Goal: Communication & Community: Answer question/provide support

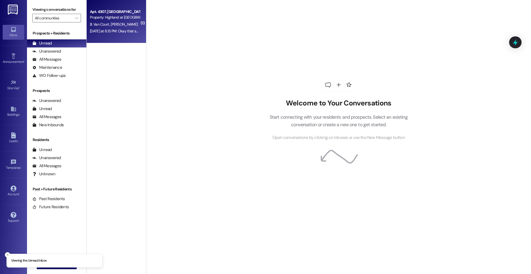
click at [133, 22] on div "B. Van Court [PERSON_NAME]" at bounding box center [114, 24] width 51 height 7
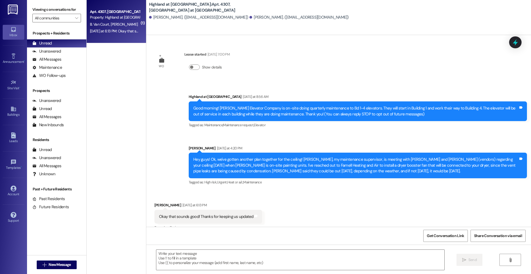
scroll to position [9, 0]
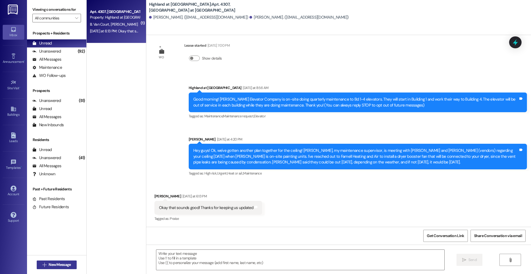
click at [60, 263] on span "New Message" at bounding box center [60, 265] width 22 height 6
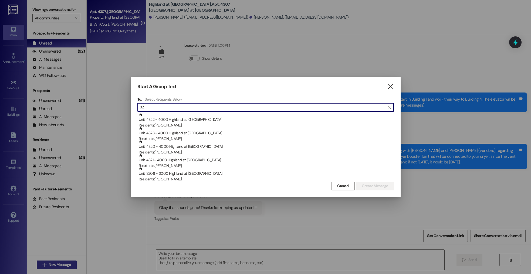
type input "3"
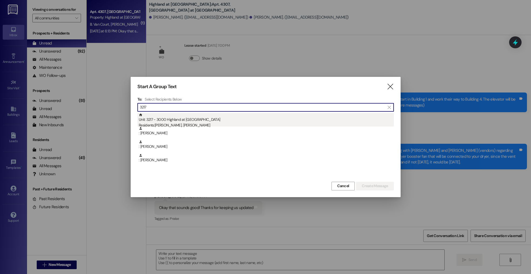
type input "3217"
click at [184, 125] on div "Residents: Jason Smith, Colleen Smith" at bounding box center [266, 125] width 255 height 6
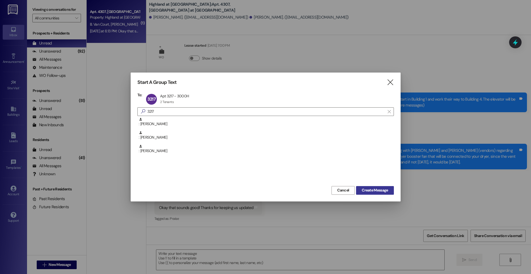
click at [381, 188] on span "Create Message" at bounding box center [375, 191] width 26 height 6
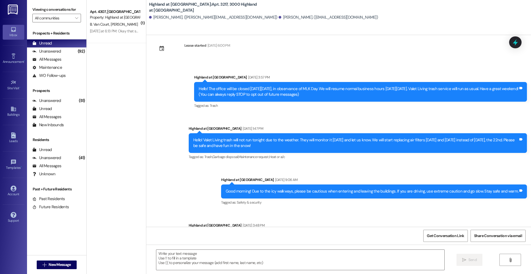
scroll to position [0, 0]
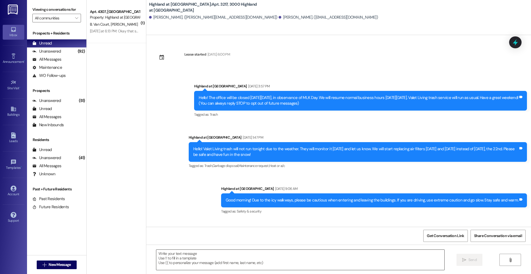
drag, startPoint x: 217, startPoint y: 267, endPoint x: 221, endPoint y: 258, distance: 10.5
click at [217, 267] on textarea at bounding box center [300, 260] width 288 height 20
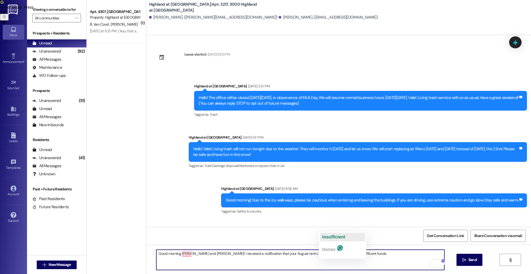
click at [335, 238] on span "insufficient" at bounding box center [333, 237] width 23 height 5
click at [384, 254] on textarea "Good morning Jason and Colleen! I received a notification that your August rent…" at bounding box center [300, 260] width 288 height 20
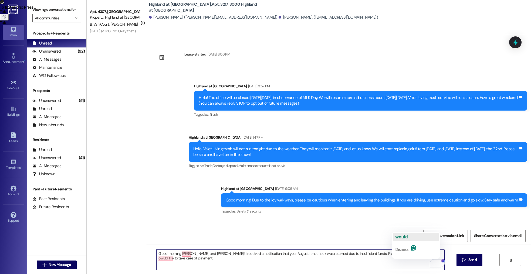
click at [405, 234] on div "would" at bounding box center [401, 237] width 12 height 9
click at [356, 260] on textarea "Good morning Jason and Colleen! I received a notification that your August rent…" at bounding box center [300, 260] width 288 height 20
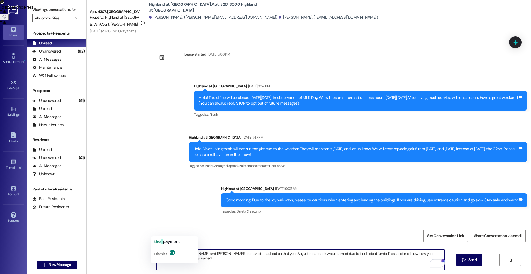
drag, startPoint x: 166, startPoint y: 236, endPoint x: 167, endPoint y: 241, distance: 4.7
click at [166, 236] on div "the payment Dismiss" at bounding box center [174, 249] width 47 height 27
click at [167, 241] on span "payment" at bounding box center [171, 241] width 16 height 5
type textarea "Good morning Jason and Colleen! I received a notification that your August rent…"
click at [187, 262] on textarea "Good morning Jason and Colleen! I received a notification that your August rent…" at bounding box center [300, 260] width 288 height 20
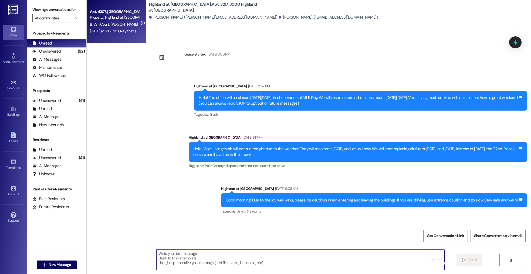
click at [109, 15] on div "Property: Highland at Spring Hill" at bounding box center [115, 18] width 50 height 6
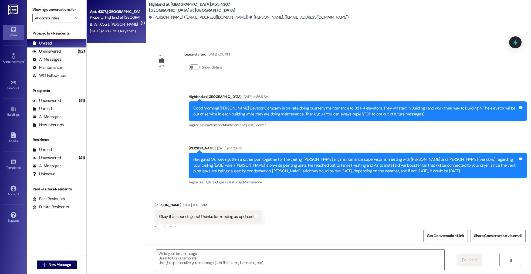
scroll to position [9, 0]
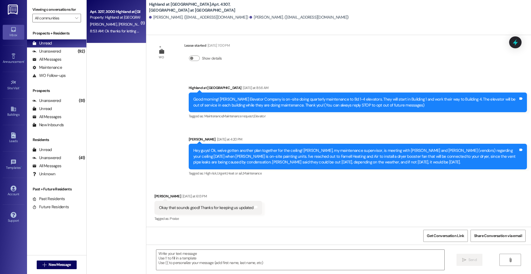
click at [89, 27] on div "C. Smith J. Smith" at bounding box center [114, 24] width 51 height 7
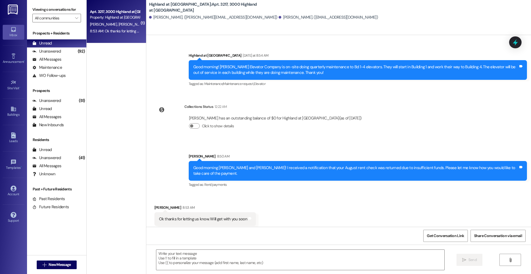
scroll to position [1738, 0]
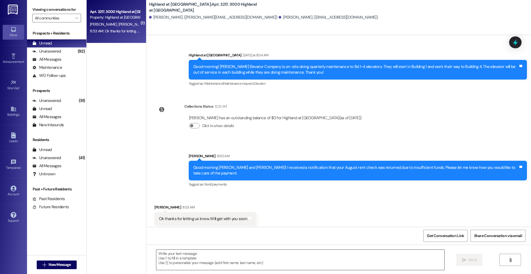
click at [191, 260] on textarea at bounding box center [300, 260] width 288 height 20
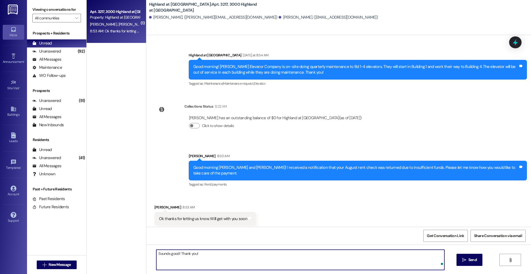
type textarea "Sounds good! Thank you!"
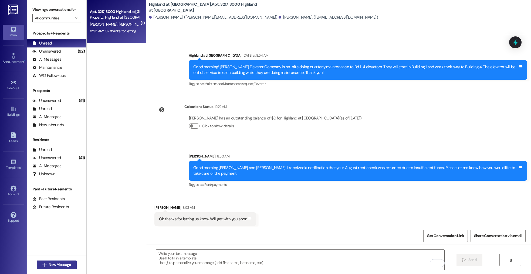
click at [57, 264] on span "New Message" at bounding box center [60, 265] width 22 height 6
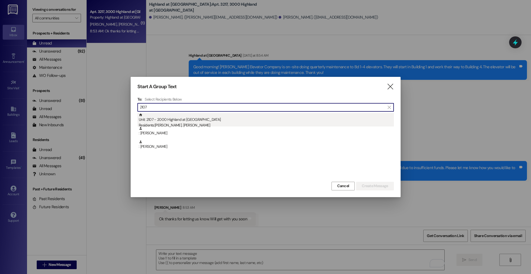
type input "2107"
click at [225, 121] on div "Unit: 2107 - 2000 Highland at Spring Hill Residents: Brittany Holder, Joseph Et…" at bounding box center [266, 120] width 255 height 15
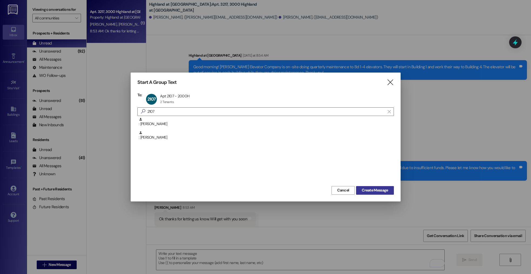
click at [365, 191] on span "Create Message" at bounding box center [375, 191] width 26 height 6
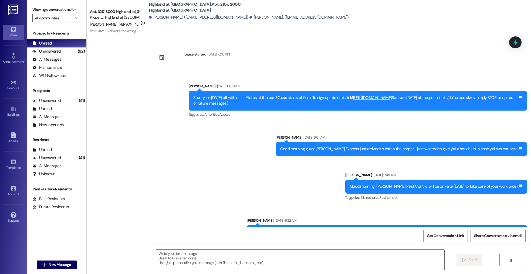
scroll to position [6479, 0]
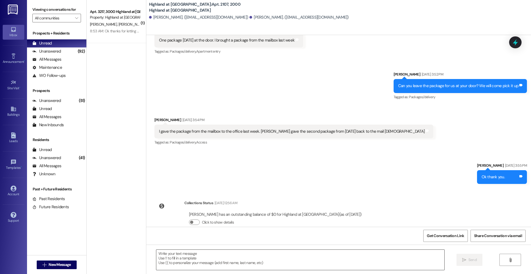
click at [255, 255] on textarea at bounding box center [300, 260] width 288 height 20
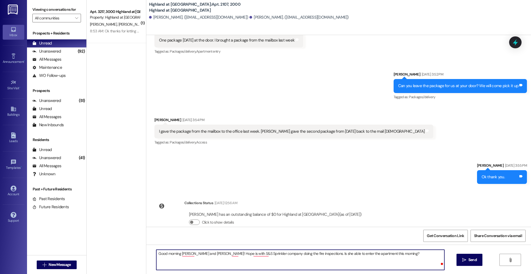
type textarea "Good morning Brittany and Colin! Hope is with S&S Sprinkler company doing the f…"
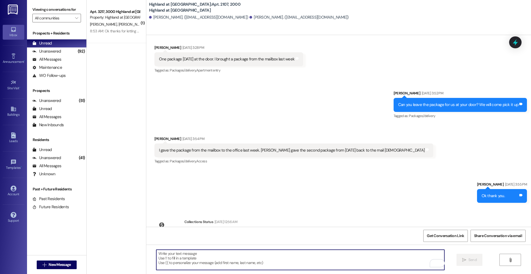
scroll to position [6516, 0]
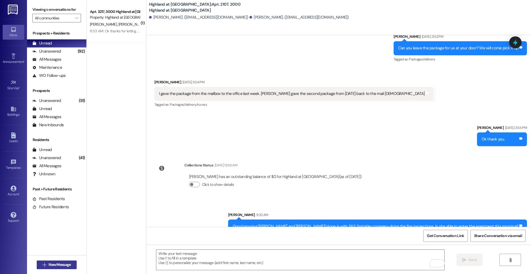
click at [56, 266] on span "New Message" at bounding box center [60, 265] width 22 height 6
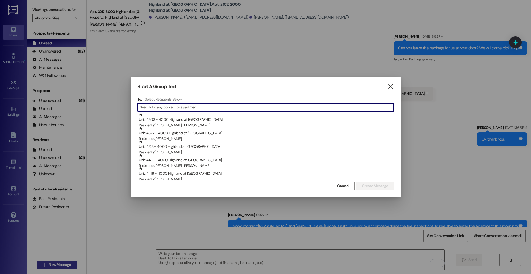
type input "1"
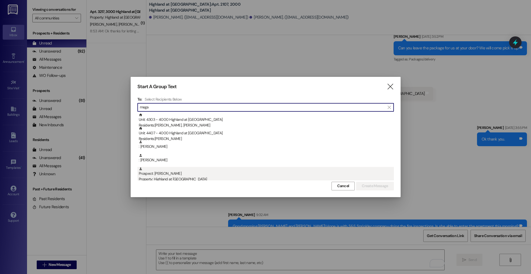
type input "mega"
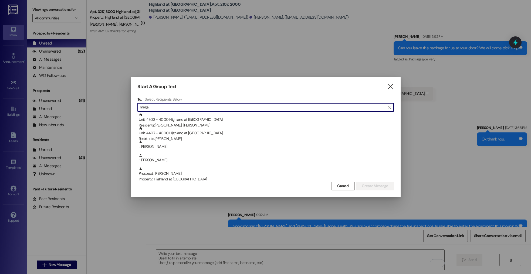
drag, startPoint x: 204, startPoint y: 179, endPoint x: 377, endPoint y: 193, distance: 173.5
click at [204, 179] on div "Property: Highland at Spring Hill" at bounding box center [266, 179] width 255 height 6
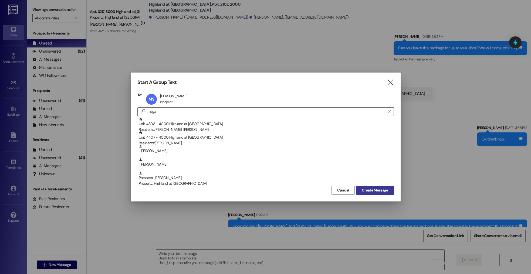
click at [381, 191] on span "Create Message" at bounding box center [375, 191] width 26 height 6
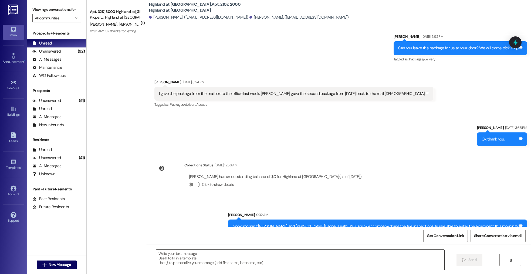
click at [241, 265] on textarea at bounding box center [300, 260] width 288 height 20
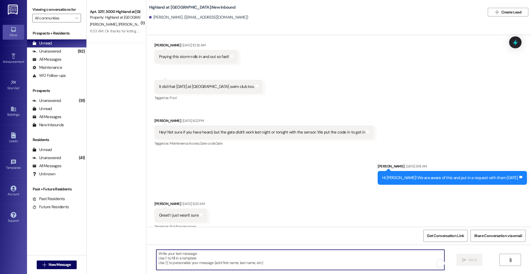
scroll to position [7414, 0]
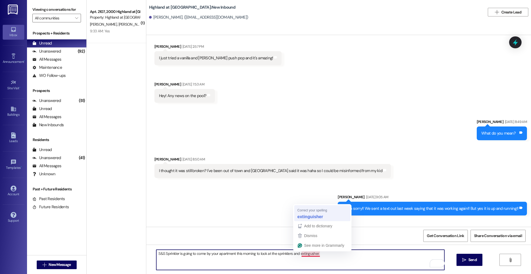
type textarea "S&S Sprinkler is going to come by your apartment this morning to look at the sp…"
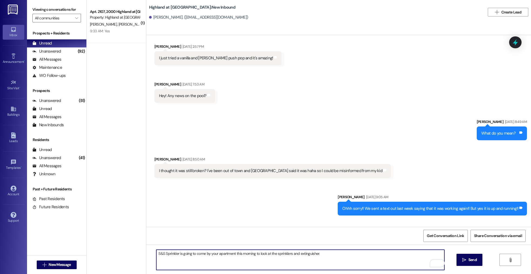
click at [334, 264] on textarea "S&S Sprinkler is going to come by your apartment this morning to look at the sp…" at bounding box center [300, 260] width 288 height 20
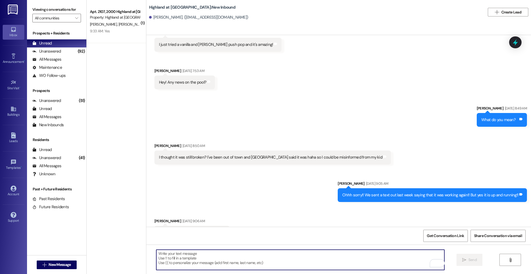
scroll to position [7465, 0]
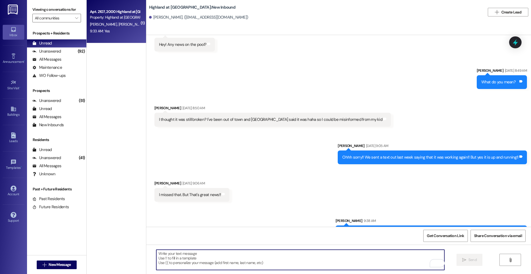
click at [112, 30] on div "9:33 AM: Yes 9:33 AM: Yes" at bounding box center [114, 31] width 51 height 7
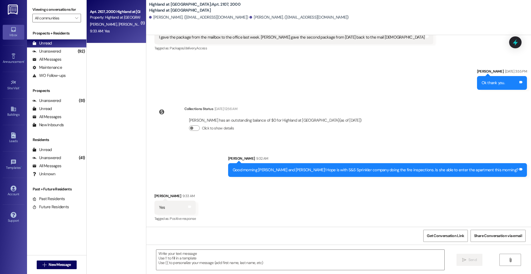
scroll to position [6562, 0]
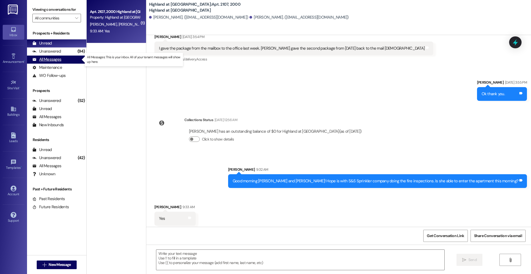
click at [71, 62] on div "All Messages (undefined)" at bounding box center [56, 60] width 59 height 8
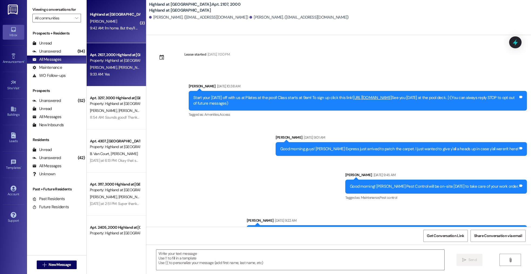
scroll to position [6561, 0]
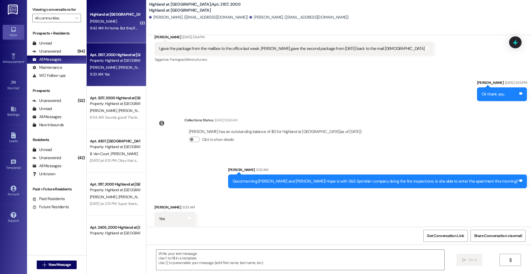
click at [107, 29] on div "9:42 AM: I'm home. But they'll bark 9:42 AM: I'm home. But they'll bark" at bounding box center [116, 28] width 53 height 5
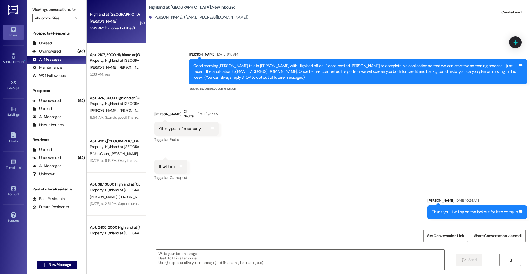
scroll to position [7570, 0]
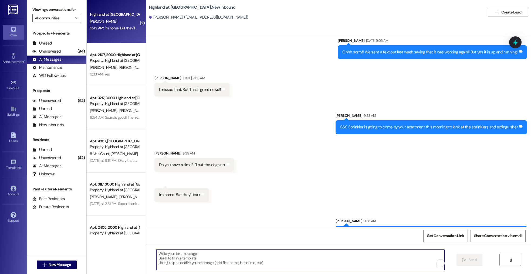
click at [196, 254] on textarea "To enrich screen reader interactions, please activate Accessibility in Grammarl…" at bounding box center [300, 260] width 288 height 20
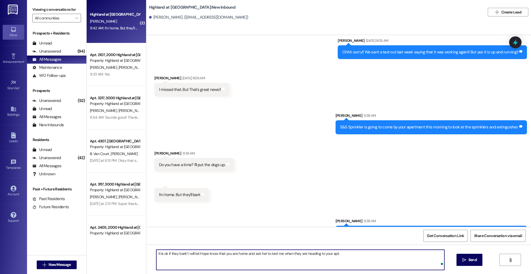
type textarea "It is ok if they bark! I will let Hope know that you are home and ask her to te…"
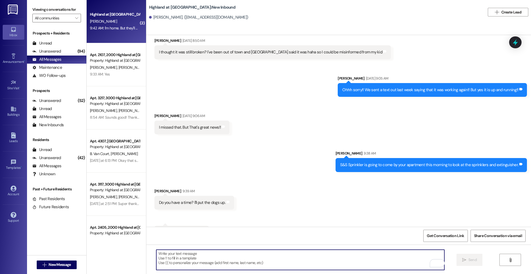
scroll to position [7608, 0]
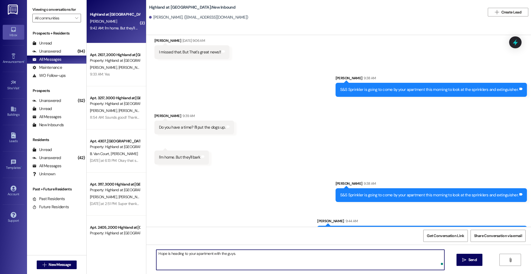
type textarea "Hope is heading to your apartment with the guys."
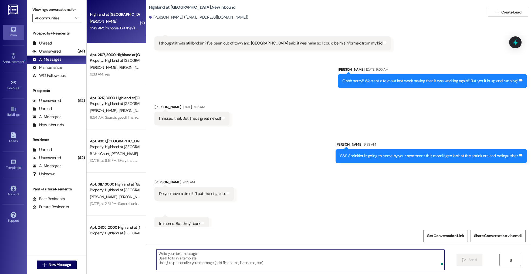
scroll to position [7646, 0]
